Goal: Task Accomplishment & Management: Manage account settings

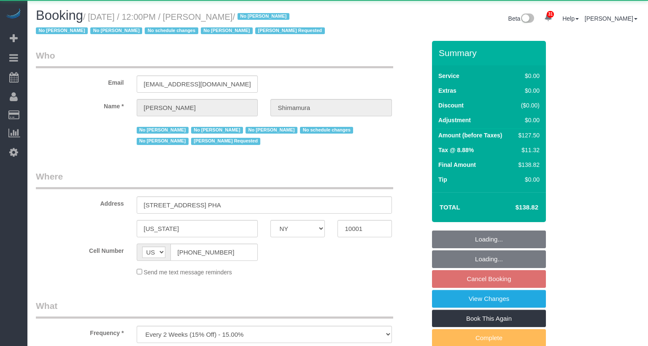
select select "NY"
select select "object:1094"
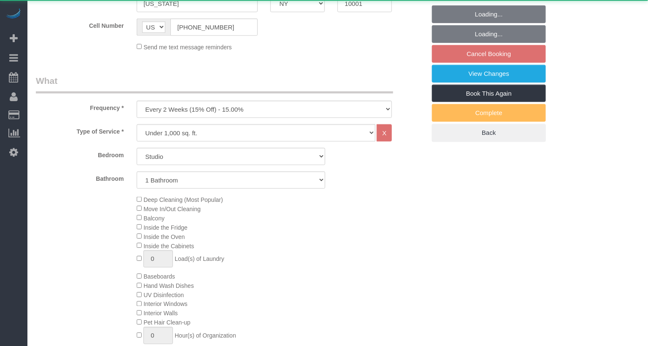
select select "spot5"
select select "number:89"
select select "number:90"
select select "number:15"
select select "number:5"
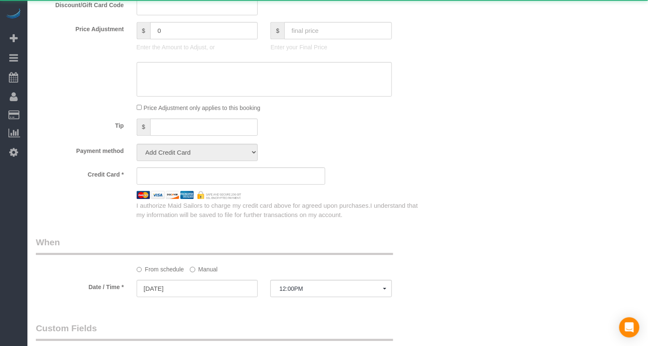
select select "string:stripe-pm_1ReEIv4VGloSiKo7cgmGyiSI"
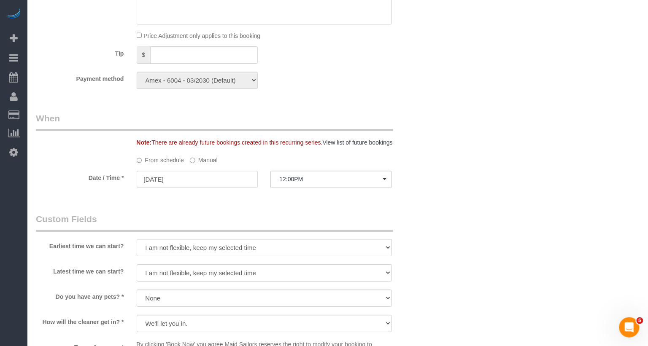
scroll to position [776, 0]
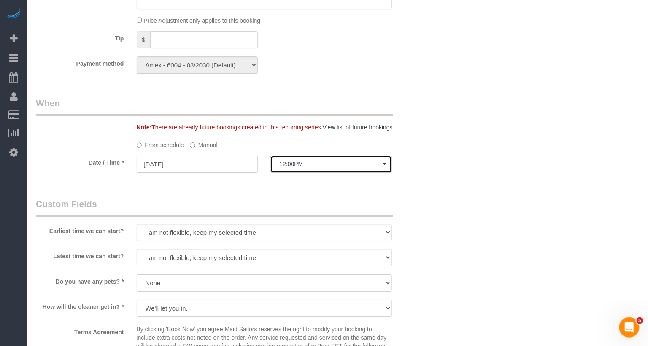
click at [307, 167] on span "12:00PM" at bounding box center [331, 164] width 104 height 7
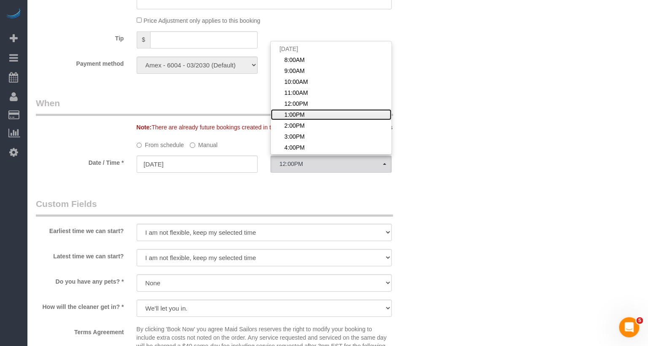
click at [303, 119] on span "1:00PM" at bounding box center [294, 115] width 20 height 8
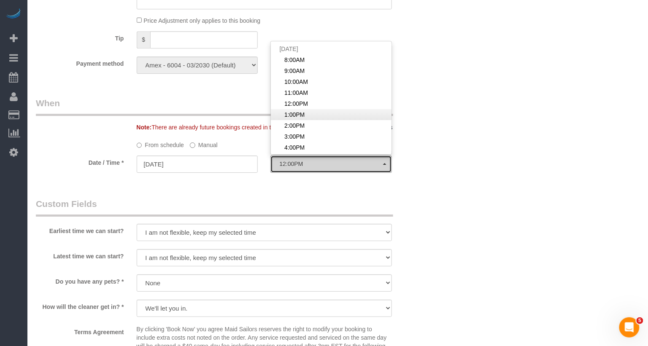
select select "spot6"
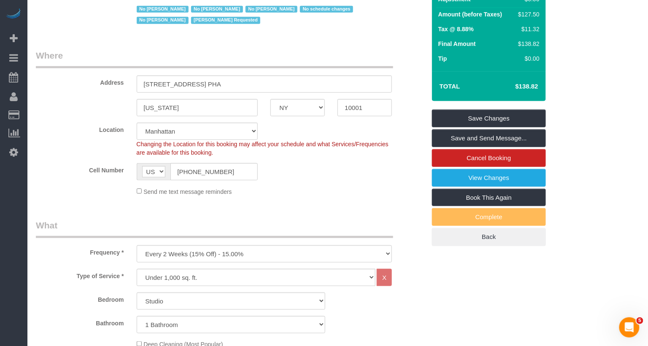
scroll to position [0, 0]
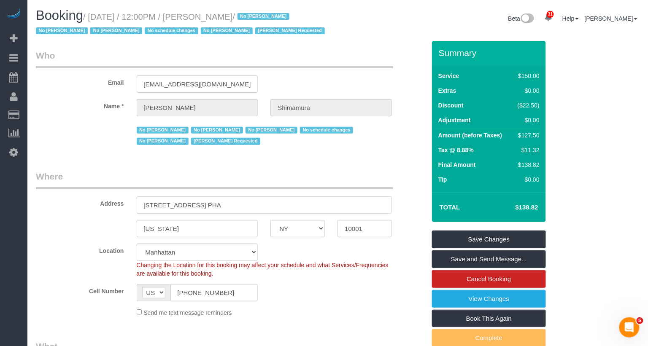
copy small "[PERSON_NAME]"
drag, startPoint x: 275, startPoint y: 17, endPoint x: 212, endPoint y: 17, distance: 62.8
click at [212, 17] on small "/ [DATE] / 12:00PM / [PERSON_NAME] / No [PERSON_NAME] No [PERSON_NAME] No [PERS…" at bounding box center [181, 24] width 291 height 24
click at [530, 248] on link "Save Changes" at bounding box center [489, 240] width 114 height 18
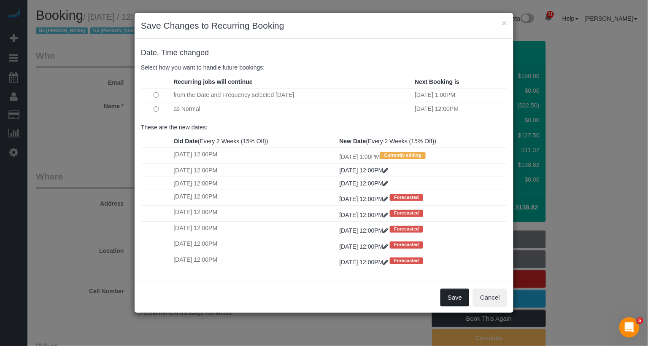
click at [455, 294] on button "Save" at bounding box center [454, 298] width 29 height 18
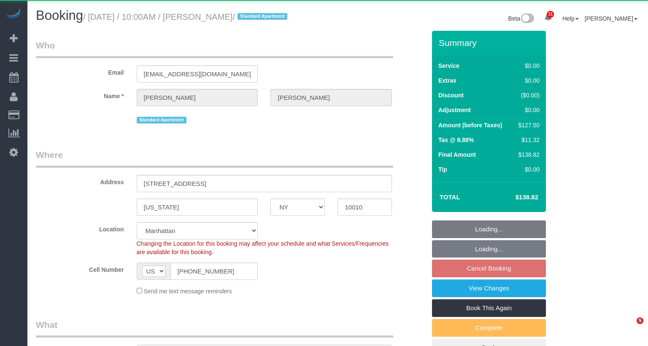
select select "NY"
select select "spot3"
select select "number:56"
select select "number:73"
select select "number:15"
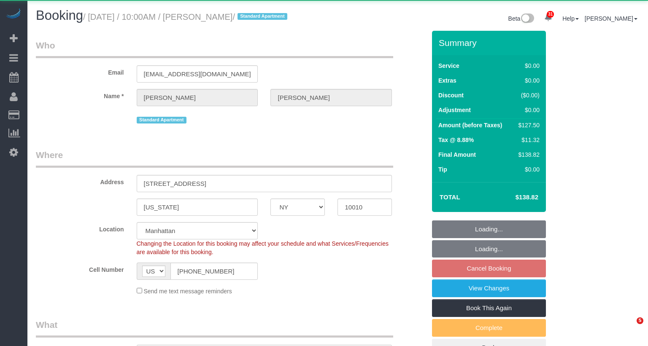
select select "number:5"
select select "object:1074"
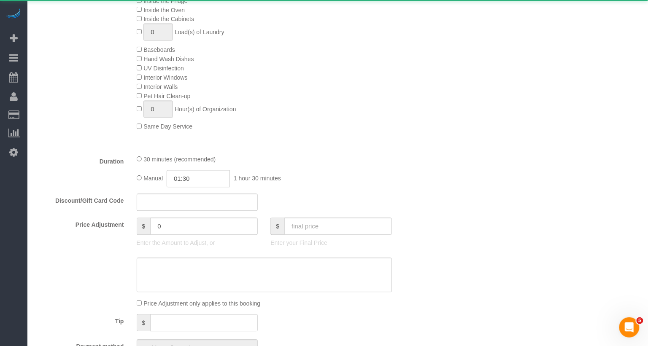
select select "string:stripe-pm_1RjrLG4VGloSiKo70pr58rOi"
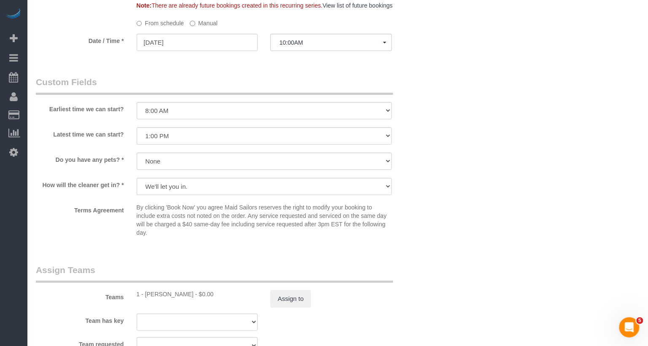
scroll to position [838, 0]
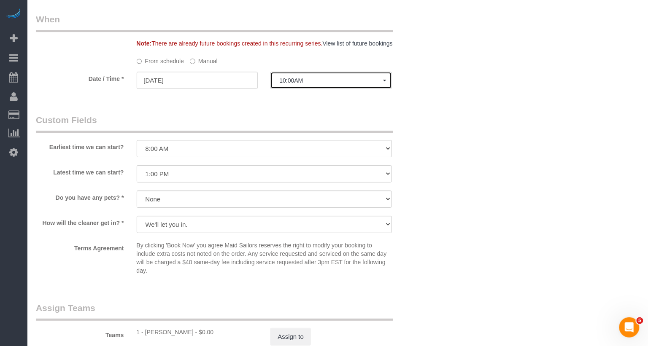
click at [311, 82] on span "10:00AM" at bounding box center [331, 80] width 104 height 7
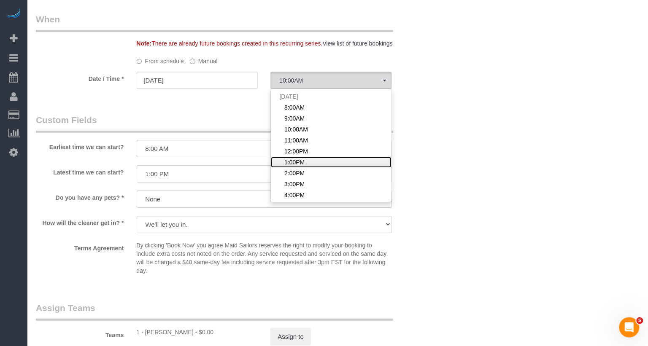
click at [305, 158] on link "1:00PM" at bounding box center [331, 162] width 121 height 11
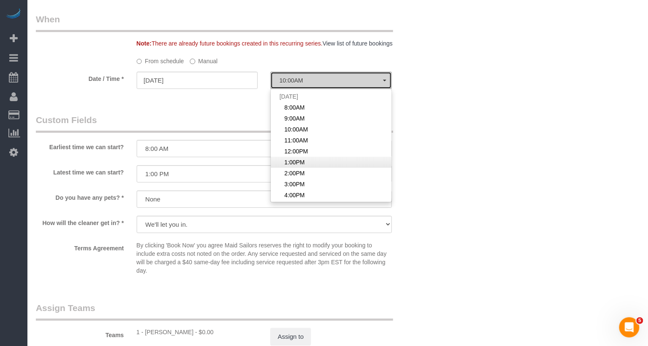
select select "spot6"
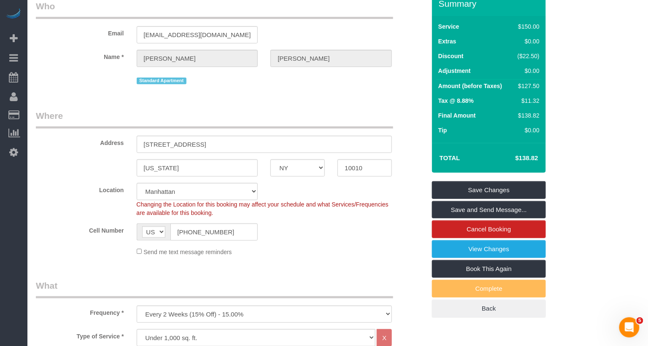
scroll to position [0, 0]
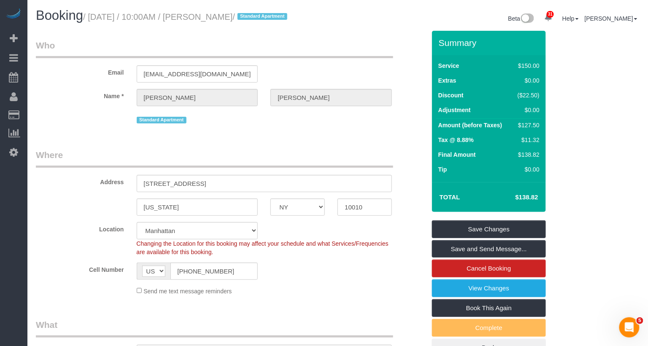
copy small "Alexis Weakley"
drag, startPoint x: 268, startPoint y: 18, endPoint x: 212, endPoint y: 17, distance: 56.1
click at [212, 17] on small "/ October 03, 2025 / 10:00AM / Alexis Weakley / Standard Apartment" at bounding box center [186, 16] width 207 height 9
click at [493, 232] on link "Save Changes" at bounding box center [489, 230] width 114 height 18
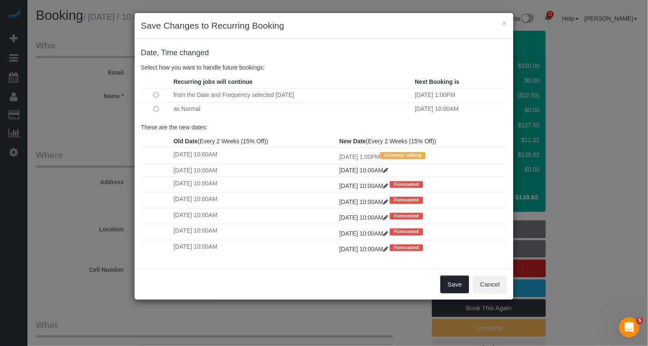
click at [458, 280] on button "Save" at bounding box center [454, 285] width 29 height 18
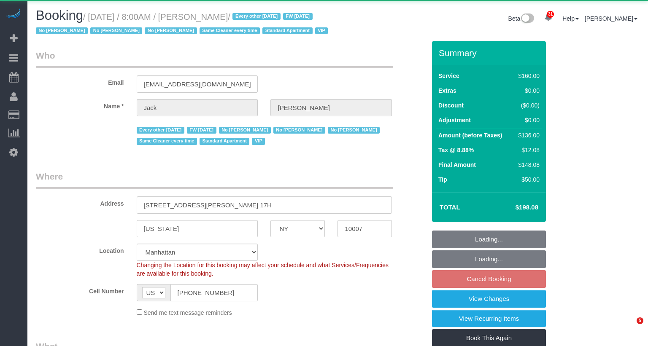
select select "NY"
select select "object:1125"
select select "spot1"
select select "number:56"
select select "number:78"
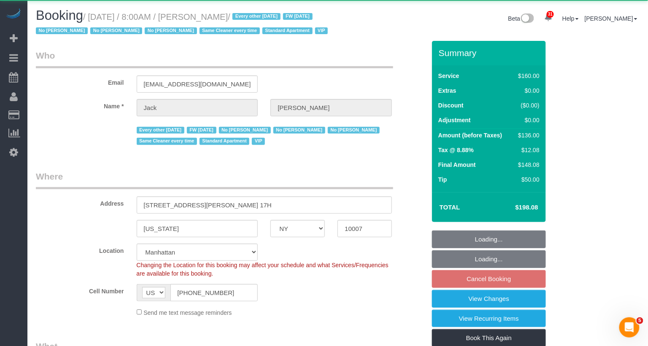
select select "number:15"
select select "number:6"
select select "string:stripe-pm_1R9Bsk4VGloSiKo7ufTdcySD"
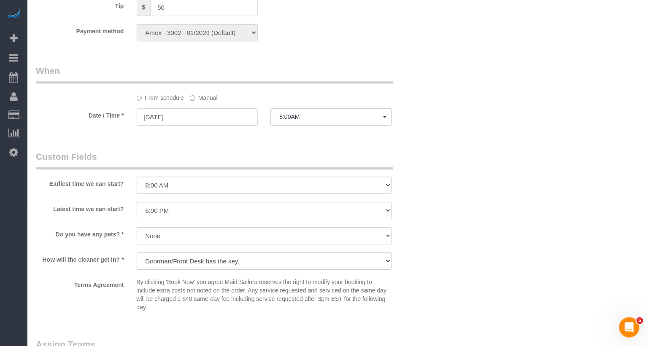
scroll to position [651, 0]
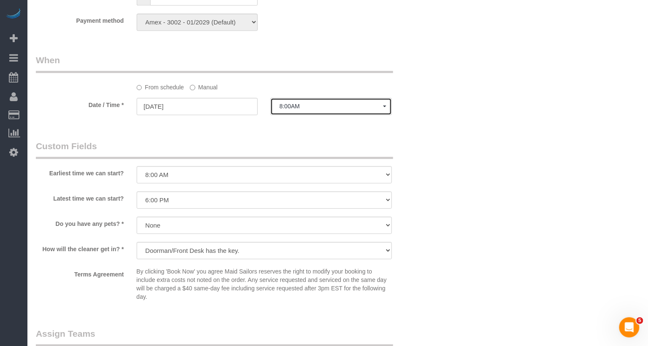
click at [307, 110] on span "8:00AM" at bounding box center [331, 106] width 104 height 7
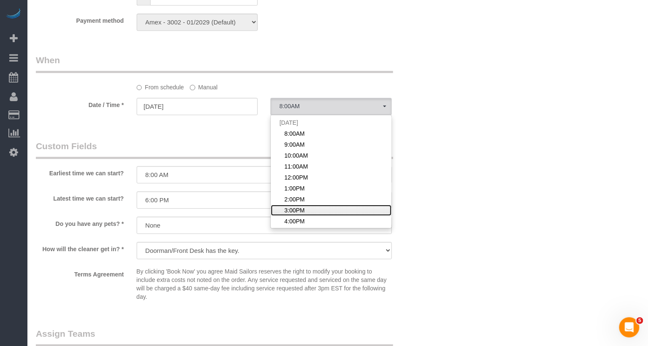
click at [301, 215] on span "3:00PM" at bounding box center [294, 210] width 20 height 8
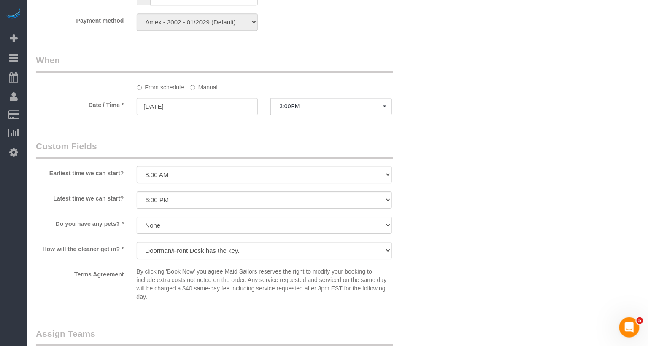
click at [268, 117] on div "3:00PM Fri October 3rd 8:00AM 9:00AM 10:00AM 11:00AM 12:00PM 1:00PM 2:00PM 3:00…" at bounding box center [331, 107] width 134 height 19
click at [295, 110] on span "3:00PM" at bounding box center [331, 106] width 104 height 7
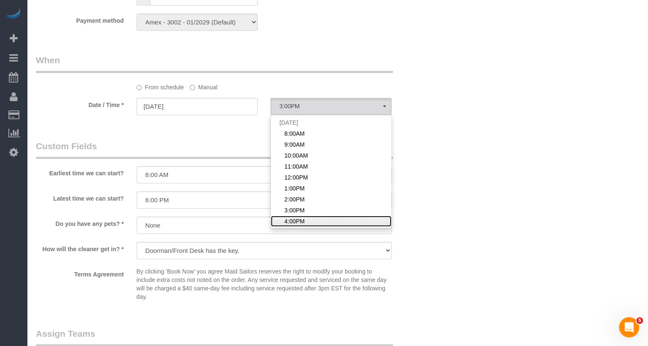
click at [299, 226] on span "4:00PM" at bounding box center [294, 221] width 20 height 8
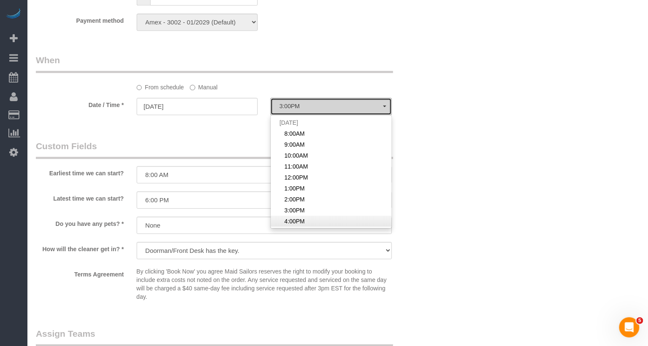
select select "spot9"
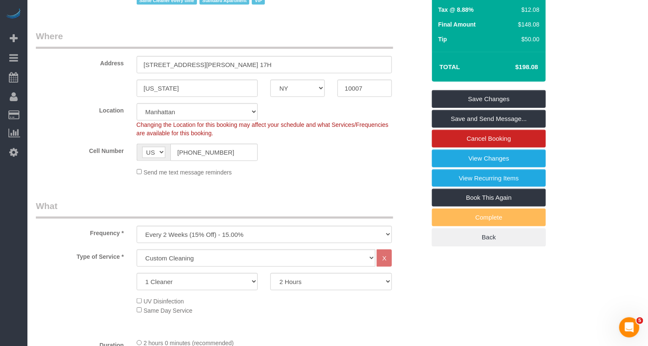
scroll to position [0, 0]
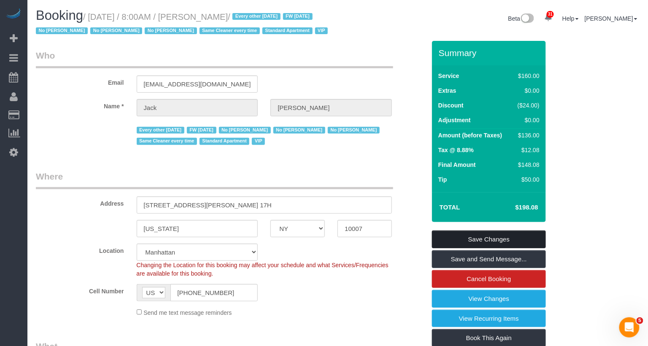
click at [462, 248] on link "Save Changes" at bounding box center [489, 240] width 114 height 18
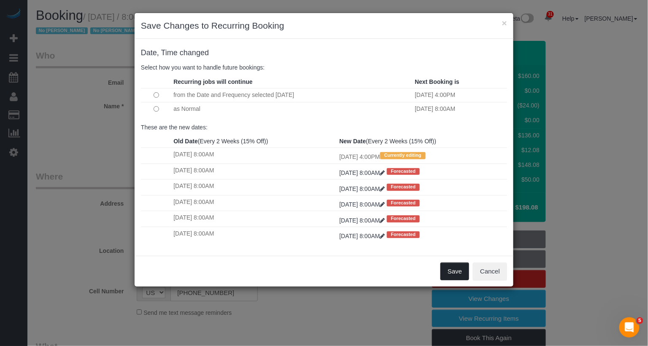
click at [453, 272] on button "Save" at bounding box center [454, 272] width 29 height 18
